Goal: Navigation & Orientation: Find specific page/section

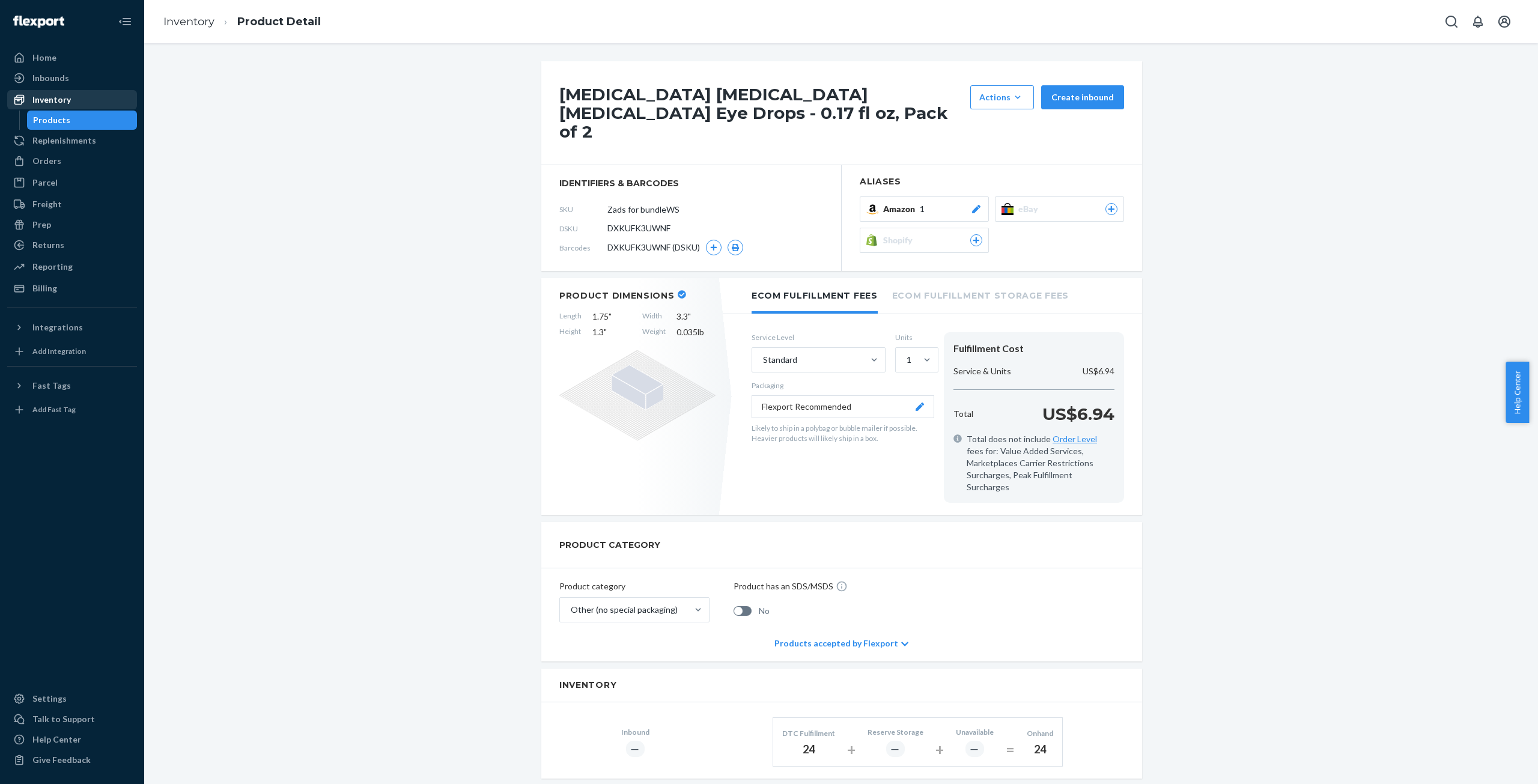
click at [62, 102] on div "Inventory" at bounding box center [52, 99] width 39 height 12
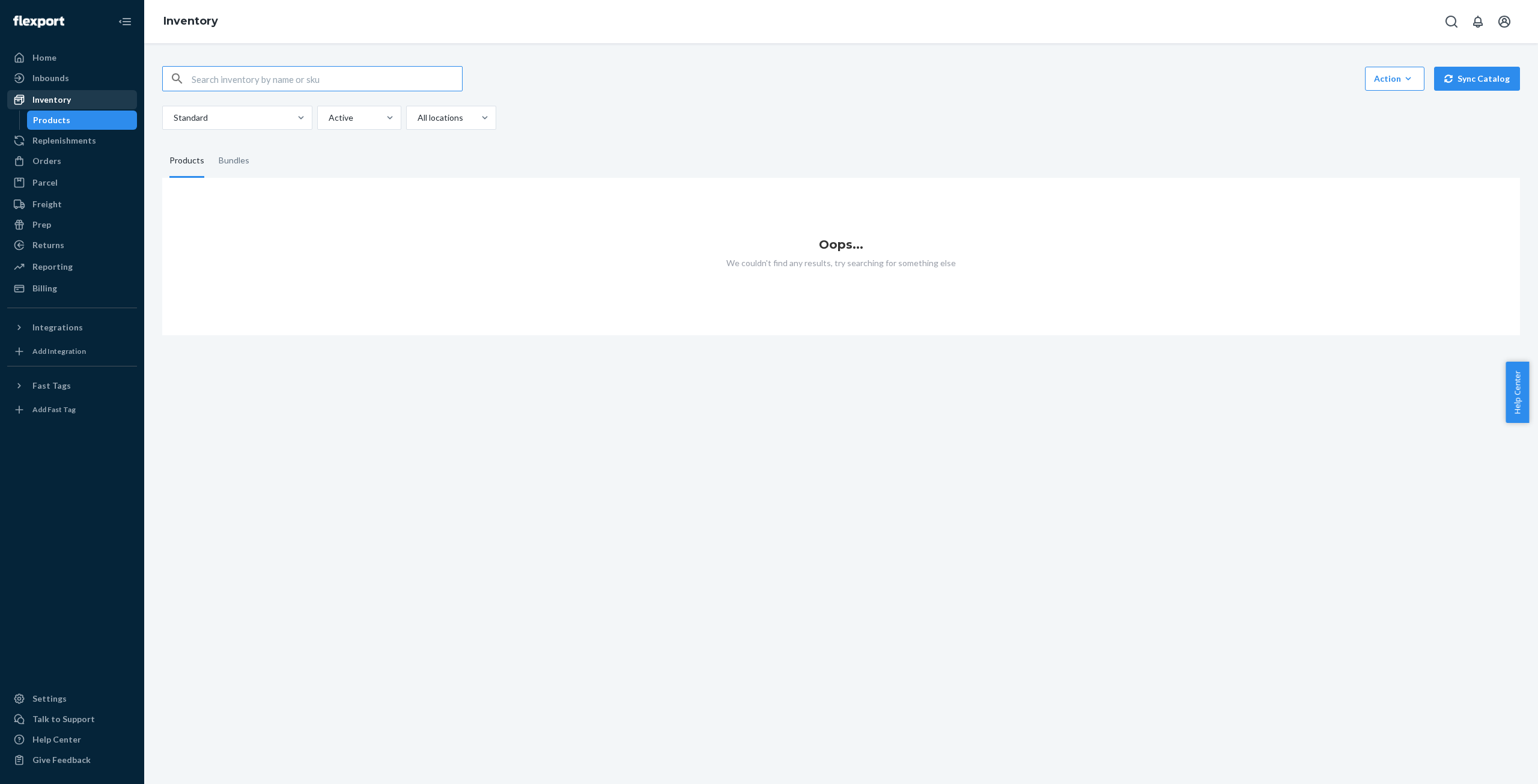
click at [53, 96] on div "Inventory" at bounding box center [52, 99] width 39 height 12
